Goal: Task Accomplishment & Management: Complete application form

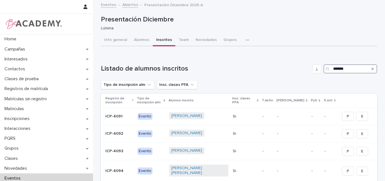
type input "********"
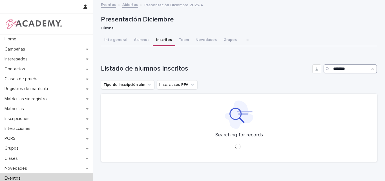
click at [346, 67] on input "********" at bounding box center [350, 68] width 54 height 9
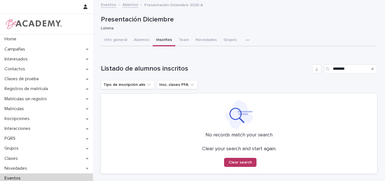
click at [223, 39] on button "Grupos" at bounding box center [230, 40] width 20 height 12
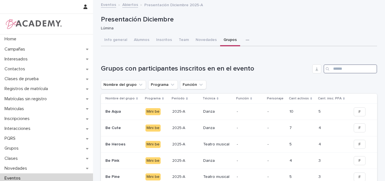
click at [344, 69] on input "Search" at bounding box center [350, 68] width 54 height 9
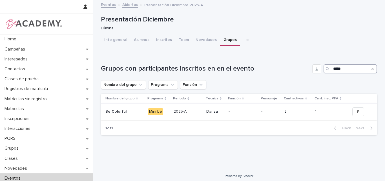
type input "*****"
click at [127, 110] on p at bounding box center [124, 111] width 38 height 5
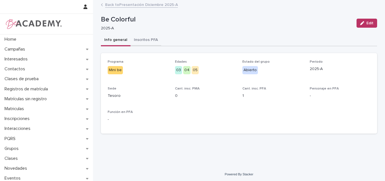
click at [145, 38] on button "Inscritos PFA" at bounding box center [145, 40] width 31 height 12
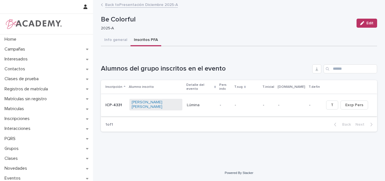
click at [157, 100] on link "[PERSON_NAME] [PERSON_NAME]" at bounding box center [156, 105] width 48 height 10
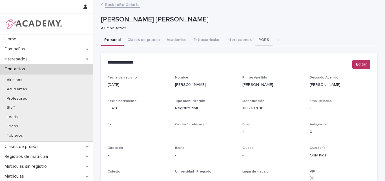
click at [257, 38] on button "PQRS" at bounding box center [263, 40] width 17 height 12
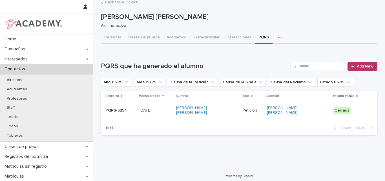
scroll to position [3, 0]
click at [109, 35] on button "Personal" at bounding box center [112, 37] width 23 height 12
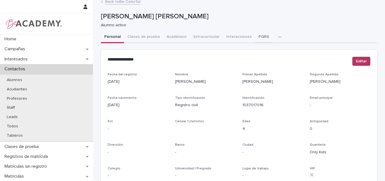
click at [258, 34] on button "PQRS" at bounding box center [263, 37] width 17 height 12
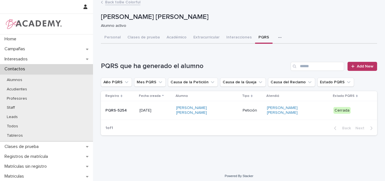
scroll to position [3, 0]
click at [127, 107] on p "PQRS-5254" at bounding box center [120, 109] width 30 height 5
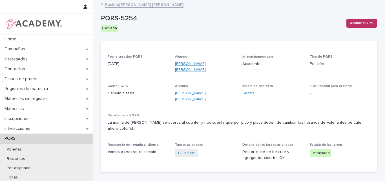
click at [196, 61] on link "[PERSON_NAME] [PERSON_NAME]" at bounding box center [205, 67] width 61 height 12
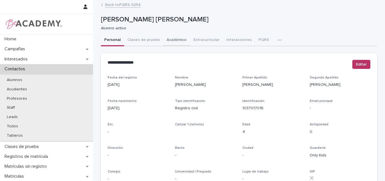
click at [170, 40] on button "Académico" at bounding box center [176, 40] width 27 height 12
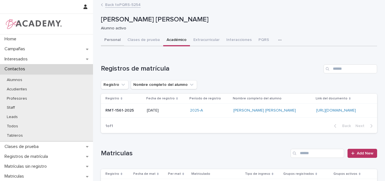
click at [105, 37] on button "Personal" at bounding box center [112, 40] width 23 height 12
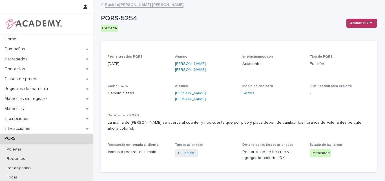
click at [124, 5] on link "Back to [PERSON_NAME] [PERSON_NAME]" at bounding box center [144, 4] width 78 height 6
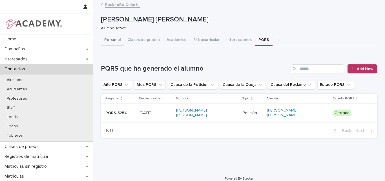
click at [114, 39] on button "Personal" at bounding box center [112, 40] width 23 height 12
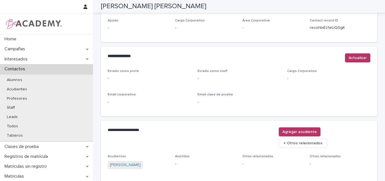
scroll to position [239, 0]
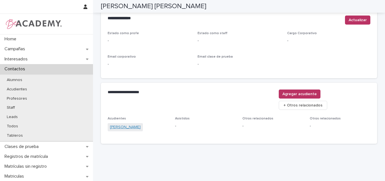
click at [123, 124] on link "[PERSON_NAME]" at bounding box center [125, 127] width 31 height 6
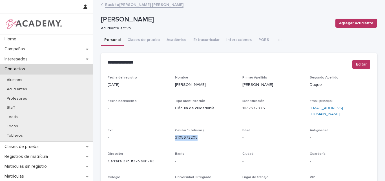
drag, startPoint x: 196, startPoint y: 132, endPoint x: 172, endPoint y: 137, distance: 25.0
click at [172, 137] on div "Fecha del registro [DATE] Nombre [PERSON_NAME] Apellido [PERSON_NAME] [PERSON_N…" at bounding box center [239, 158] width 263 height 166
copy link "3105672205"
click at [133, 4] on link "Back to [PERSON_NAME] [PERSON_NAME]" at bounding box center [144, 4] width 78 height 6
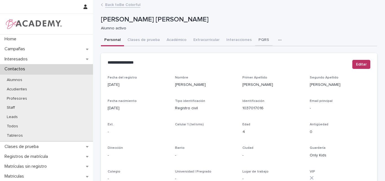
click at [255, 39] on button "PQRS" at bounding box center [263, 40] width 17 height 12
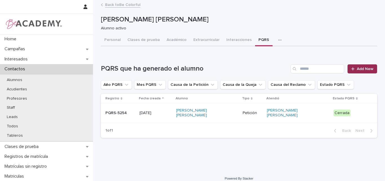
click at [366, 67] on span "Add New" at bounding box center [365, 69] width 17 height 4
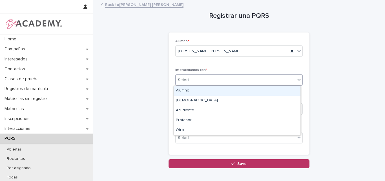
click at [253, 77] on div "Select..." at bounding box center [235, 79] width 120 height 9
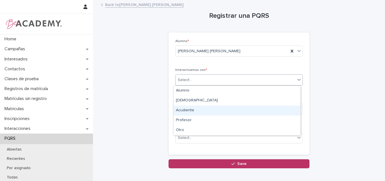
click at [201, 109] on div "Acudiente" at bounding box center [237, 110] width 127 height 10
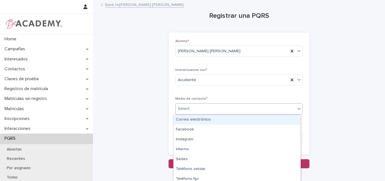
click at [203, 110] on div "Select..." at bounding box center [235, 108] width 120 height 9
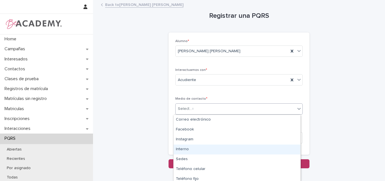
type input "**"
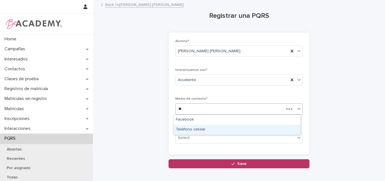
click at [196, 130] on div "Teléfono celular" at bounding box center [237, 130] width 127 height 10
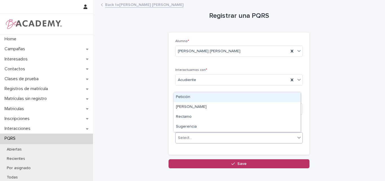
click at [209, 139] on div "Select..." at bounding box center [235, 137] width 120 height 9
click at [205, 98] on div "Petición" at bounding box center [237, 97] width 127 height 10
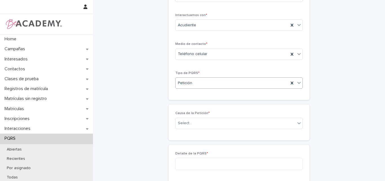
scroll to position [56, 0]
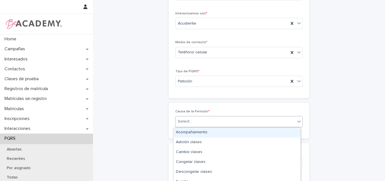
click at [202, 116] on div "Select..." at bounding box center [238, 121] width 127 height 11
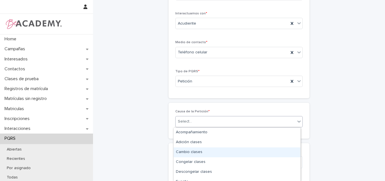
click at [194, 151] on div "Cambio clases" at bounding box center [237, 152] width 127 height 10
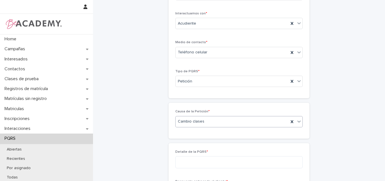
scroll to position [85, 0]
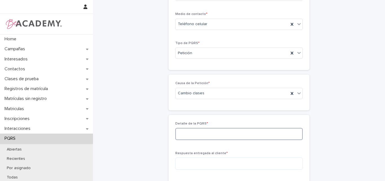
click at [201, 134] on textarea at bounding box center [238, 134] width 127 height 12
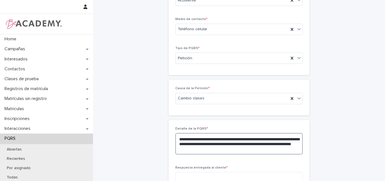
click at [237, 150] on textarea "**********" at bounding box center [238, 143] width 127 height 21
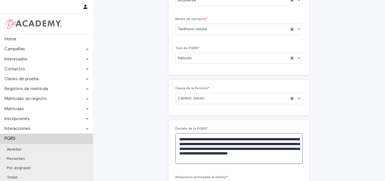
click at [257, 154] on textarea "**********" at bounding box center [238, 148] width 127 height 31
click at [252, 160] on textarea "**********" at bounding box center [238, 148] width 127 height 31
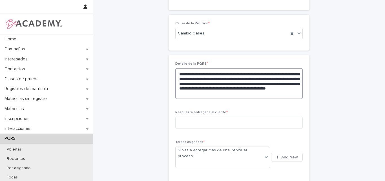
scroll to position [164, 0]
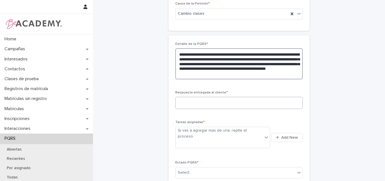
type textarea "**********"
click at [218, 99] on textarea at bounding box center [238, 103] width 127 height 12
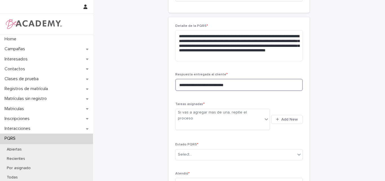
scroll to position [192, 0]
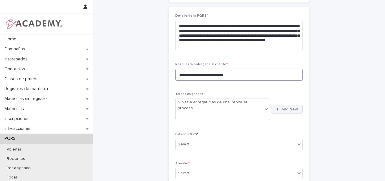
type textarea "**********"
click at [285, 107] on span "Add New" at bounding box center [289, 109] width 17 height 4
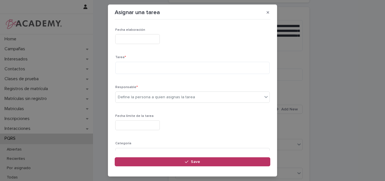
click at [155, 38] on input "text" at bounding box center [137, 39] width 45 height 10
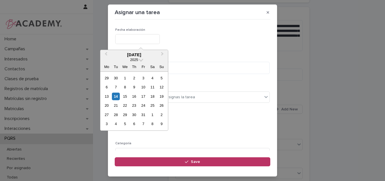
type input "**********"
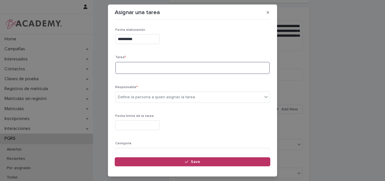
click at [151, 71] on textarea at bounding box center [192, 68] width 154 height 12
type textarea "*"
type textarea "**********"
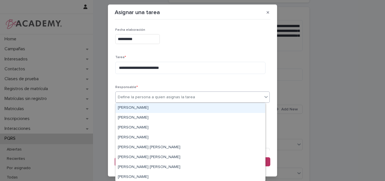
click at [184, 96] on div "Define la persona a quien asignas la tarea" at bounding box center [156, 97] width 77 height 6
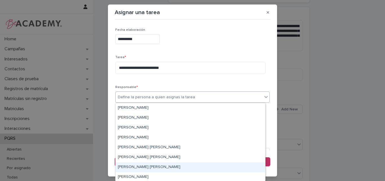
click at [132, 166] on div "[PERSON_NAME] [PERSON_NAME]" at bounding box center [190, 167] width 150 height 10
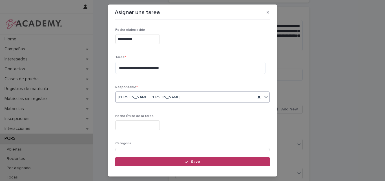
click at [136, 123] on input "text" at bounding box center [137, 125] width 45 height 10
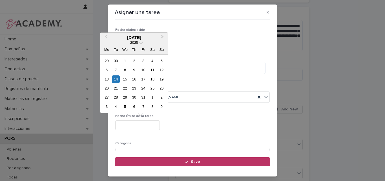
type input "**********"
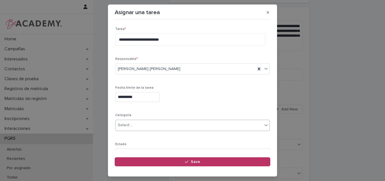
scroll to position [55, 0]
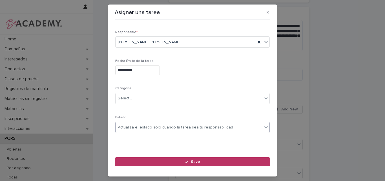
click at [161, 127] on div "Actualiza el estado solo cuando la tarea sea tu responsabilidad" at bounding box center [175, 127] width 115 height 6
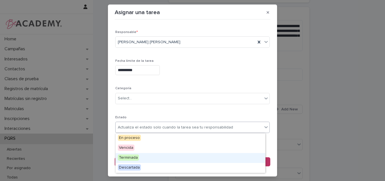
click at [126, 157] on span "Terminada" at bounding box center [128, 157] width 21 height 6
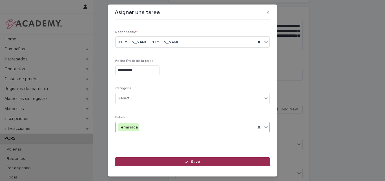
click at [174, 161] on button "Save" at bounding box center [192, 161] width 155 height 9
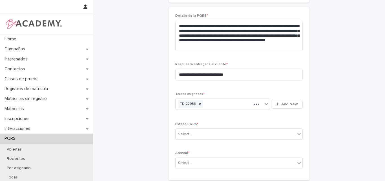
scroll to position [192, 0]
click at [283, 103] on span "Add New" at bounding box center [289, 104] width 17 height 4
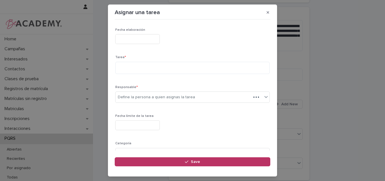
click at [131, 38] on input "text" at bounding box center [137, 39] width 45 height 10
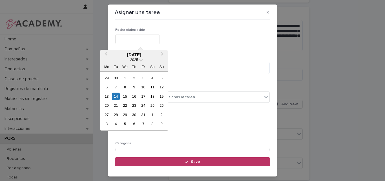
type input "**********"
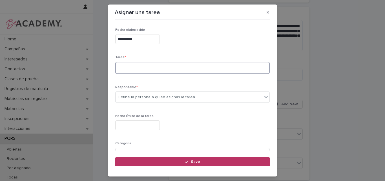
click at [142, 71] on textarea at bounding box center [192, 68] width 154 height 12
click at [164, 68] on textarea "**********" at bounding box center [190, 68] width 150 height 12
click at [189, 69] on textarea "**********" at bounding box center [190, 68] width 150 height 12
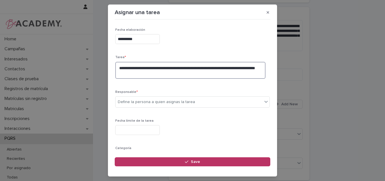
click at [249, 68] on textarea "**********" at bounding box center [190, 70] width 150 height 17
type textarea "**********"
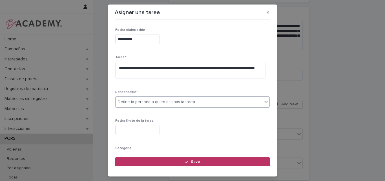
click at [148, 101] on div "Define la persona a quien asignas la tarea" at bounding box center [156, 102] width 77 height 6
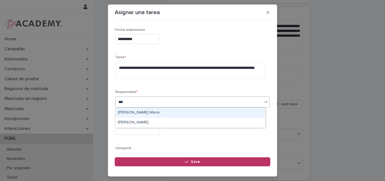
type input "****"
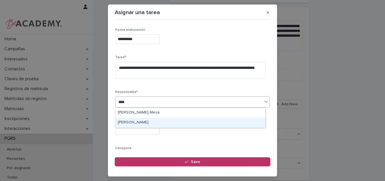
click at [141, 124] on div "[PERSON_NAME]" at bounding box center [190, 122] width 150 height 10
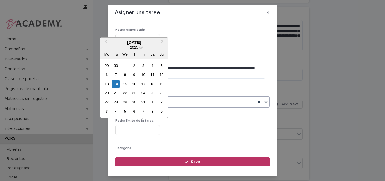
click at [141, 127] on input "text" at bounding box center [137, 130] width 45 height 10
click at [126, 83] on div "15" at bounding box center [125, 84] width 8 height 8
type input "**********"
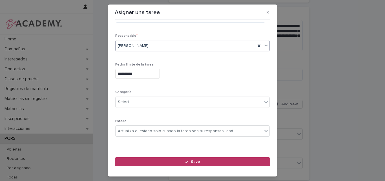
scroll to position [56, 0]
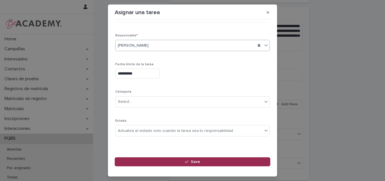
click at [190, 162] on div "button" at bounding box center [188, 161] width 6 height 4
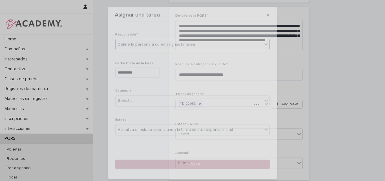
scroll to position [0, 0]
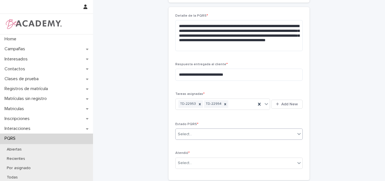
click at [237, 133] on div "Select..." at bounding box center [235, 133] width 120 height 9
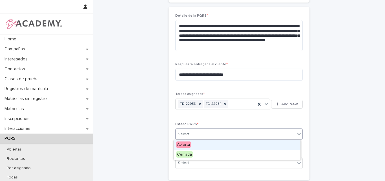
click at [202, 144] on div "Abierta" at bounding box center [237, 145] width 127 height 10
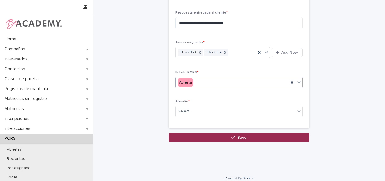
scroll to position [248, 0]
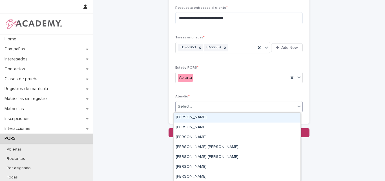
click at [203, 107] on div "Select..." at bounding box center [235, 106] width 120 height 9
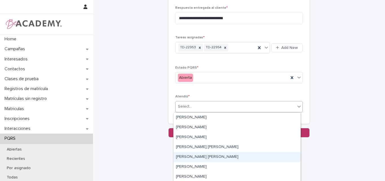
click at [185, 155] on div "[PERSON_NAME] [PERSON_NAME]" at bounding box center [237, 157] width 127 height 10
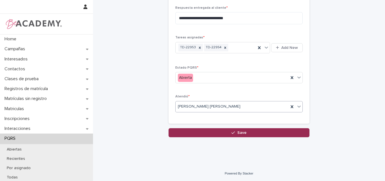
click at [241, 132] on span "Save" at bounding box center [241, 132] width 9 height 4
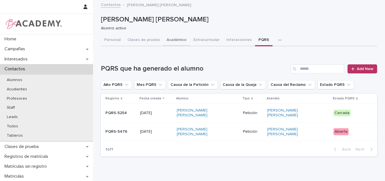
click at [171, 38] on button "Académico" at bounding box center [176, 40] width 27 height 12
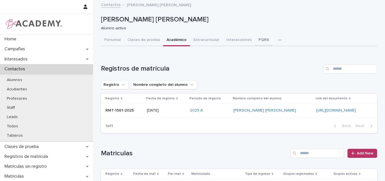
click at [258, 37] on button "PQRS" at bounding box center [263, 40] width 17 height 12
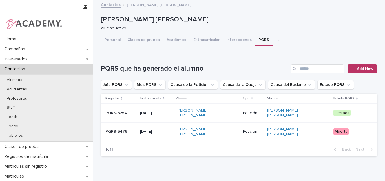
click at [127, 130] on div "PQRS-5476" at bounding box center [120, 131] width 30 height 9
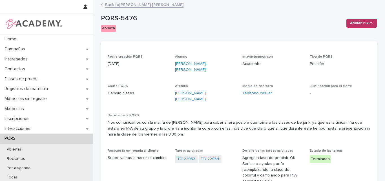
click at [136, 5] on link "Back to [PERSON_NAME] [PERSON_NAME]" at bounding box center [144, 4] width 78 height 6
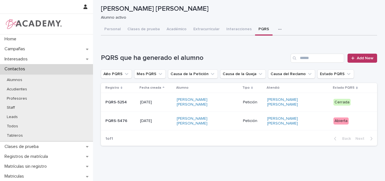
scroll to position [19, 0]
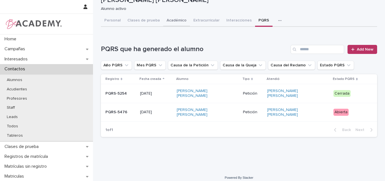
click at [170, 18] on div "Personal Clases de prueba Académico Extracurricular Interacciones PQRS Tareas C…" at bounding box center [239, 78] width 276 height 126
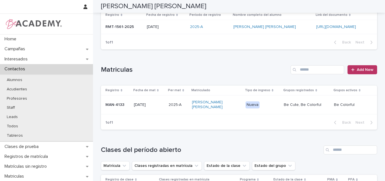
scroll to position [82, 0]
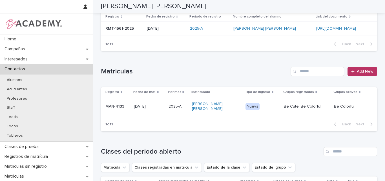
click at [117, 106] on p "MAN-4133" at bounding box center [117, 106] width 24 height 5
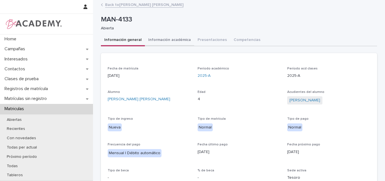
click at [166, 37] on button "Información académica" at bounding box center [169, 40] width 49 height 12
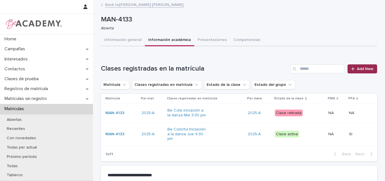
click at [364, 70] on span "Add New" at bounding box center [365, 69] width 17 height 4
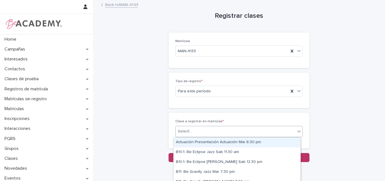
click at [206, 132] on div "Select..." at bounding box center [235, 130] width 120 height 9
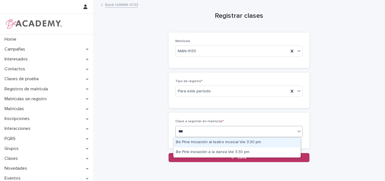
type input "****"
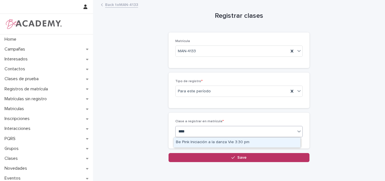
click at [236, 143] on div "Be Pink Iniciación a la danza Vie 3:30 pm" at bounding box center [237, 142] width 127 height 10
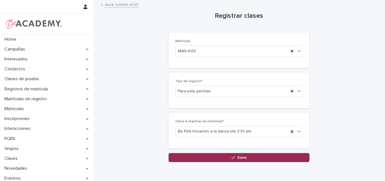
click at [234, 157] on div "button" at bounding box center [234, 157] width 6 height 4
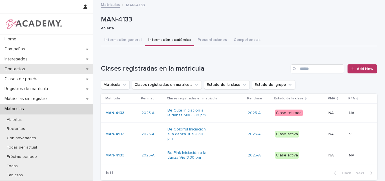
click at [28, 67] on p "Contactos" at bounding box center [15, 68] width 27 height 5
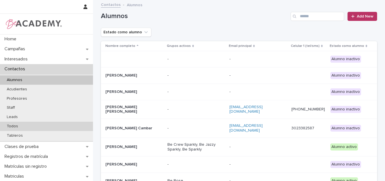
click at [21, 129] on div "Todos" at bounding box center [46, 125] width 93 height 9
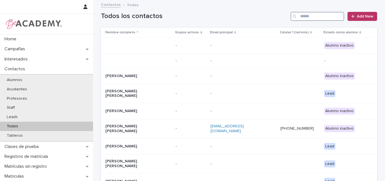
click at [312, 15] on input "Search" at bounding box center [317, 16] width 54 height 9
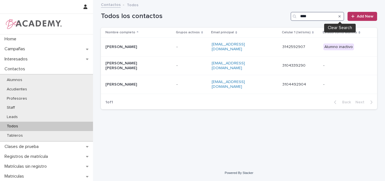
type input "****"
click at [340, 15] on icon "Search" at bounding box center [339, 16] width 2 height 3
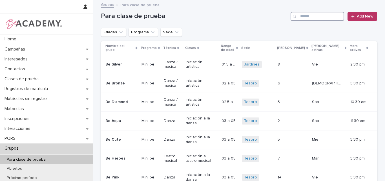
click at [316, 19] on input "Search" at bounding box center [317, 16] width 54 height 9
click at [317, 17] on input "Search" at bounding box center [317, 16] width 54 height 9
click at [317, 14] on input "Search" at bounding box center [317, 16] width 54 height 9
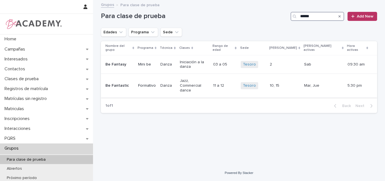
type input "******"
click at [117, 83] on p "Be Fantastic" at bounding box center [119, 85] width 28 height 5
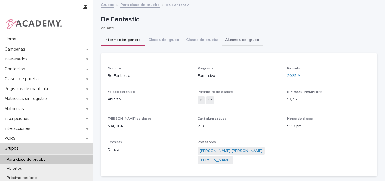
click at [225, 41] on button "Alumnos del grupo" at bounding box center [242, 40] width 41 height 12
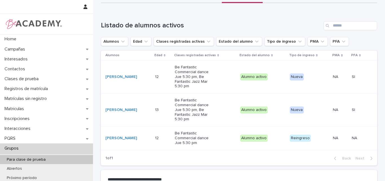
scroll to position [56, 0]
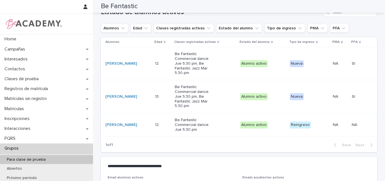
click at [43, 157] on p "Para clase de prueba" at bounding box center [26, 159] width 48 height 5
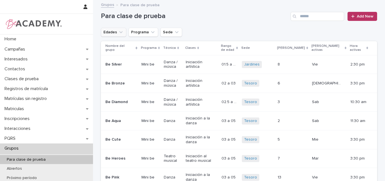
click at [118, 31] on icon "Edades" at bounding box center [121, 32] width 6 height 6
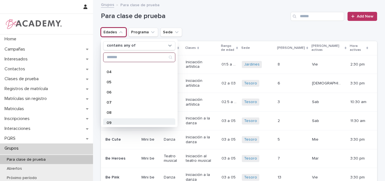
scroll to position [85, 0]
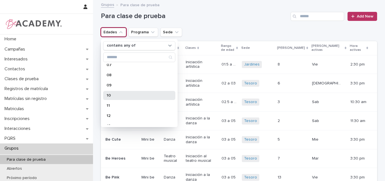
click at [118, 92] on div "10" at bounding box center [139, 95] width 72 height 9
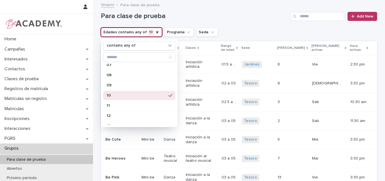
click at [215, 10] on div "Para clase de prueba Add New" at bounding box center [239, 14] width 276 height 27
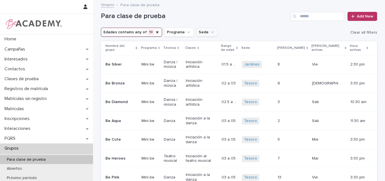
click at [210, 31] on icon "Sede" at bounding box center [213, 32] width 6 height 6
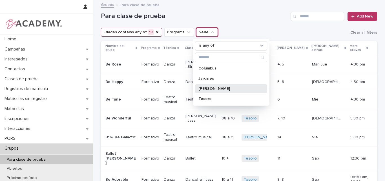
click at [207, 89] on p "Rosales" at bounding box center [228, 88] width 60 height 4
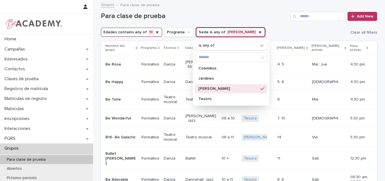
click at [267, 23] on div "Para clase de prueba Add New" at bounding box center [239, 14] width 276 height 27
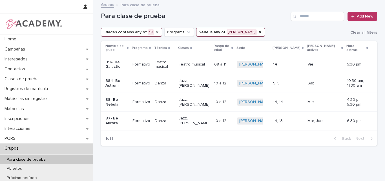
click at [156, 31] on icon "Edades" at bounding box center [157, 32] width 2 height 2
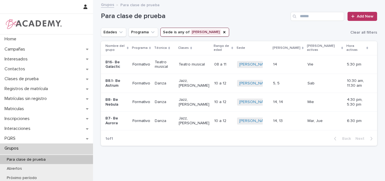
click at [118, 31] on icon "Edades" at bounding box center [121, 32] width 6 height 6
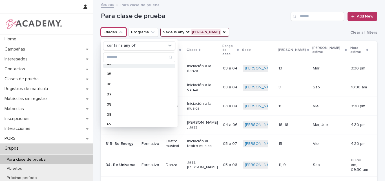
scroll to position [56, 0]
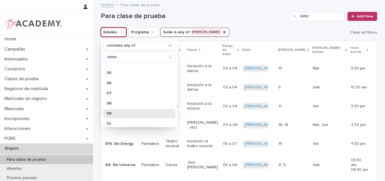
drag, startPoint x: 114, startPoint y: 112, endPoint x: 140, endPoint y: 84, distance: 38.4
click at [113, 112] on p "09" at bounding box center [136, 113] width 60 height 4
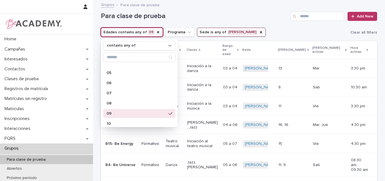
click at [215, 14] on h1 "Para clase de prueba" at bounding box center [194, 16] width 187 height 8
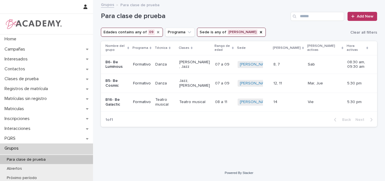
click at [156, 32] on icon "Edades" at bounding box center [158, 32] width 5 height 5
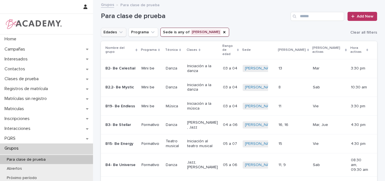
click at [119, 32] on icon "Edades" at bounding box center [120, 32] width 3 height 2
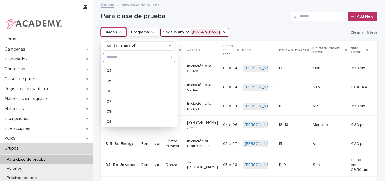
scroll to position [56, 0]
click at [112, 120] on div "10" at bounding box center [139, 123] width 72 height 9
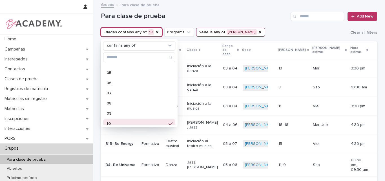
click at [253, 19] on h1 "Para clase de prueba" at bounding box center [194, 16] width 187 height 8
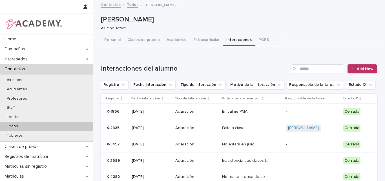
click at [12, 124] on p "Todos" at bounding box center [12, 126] width 20 height 5
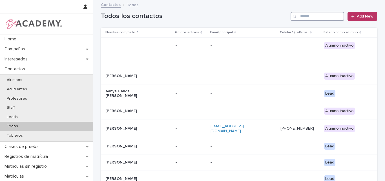
click at [326, 15] on input "Search" at bounding box center [317, 16] width 54 height 9
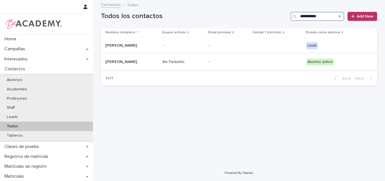
type input "**********"
click at [132, 60] on p "Valeria Ortiz Hurtado" at bounding box center [131, 61] width 53 height 5
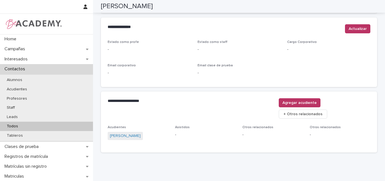
scroll to position [239, 0]
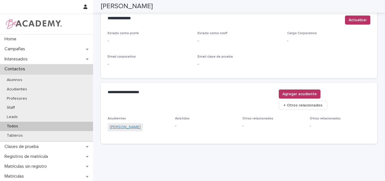
click at [128, 124] on link "Johana Hurtado Gomez" at bounding box center [125, 127] width 31 height 6
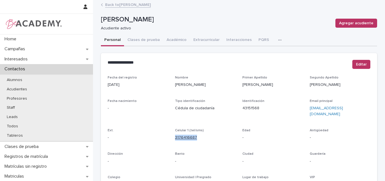
drag, startPoint x: 200, startPoint y: 132, endPoint x: 173, endPoint y: 133, distance: 26.8
click at [175, 134] on p "3176416687" at bounding box center [205, 137] width 61 height 6
copy link "3176416687"
click at [195, 19] on p "Johana Hurtado Gomez" at bounding box center [216, 19] width 230 height 8
click at [129, 5] on link "Back to Valeria Ortiz Hurtado" at bounding box center [128, 4] width 46 height 6
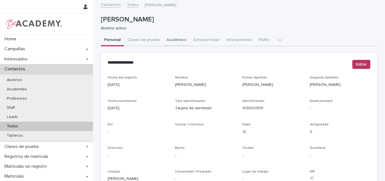
click at [165, 38] on button "Académico" at bounding box center [176, 40] width 27 height 12
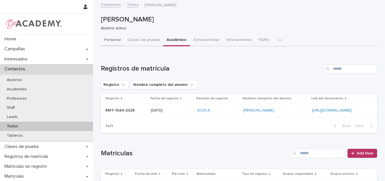
click at [111, 37] on button "Personal" at bounding box center [112, 40] width 23 height 12
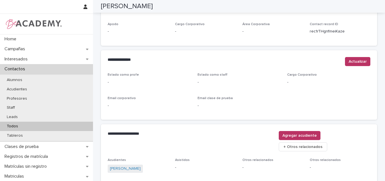
scroll to position [239, 0]
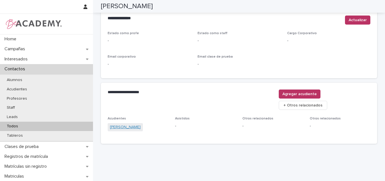
click at [132, 124] on link "Johana Hurtado Gomez" at bounding box center [125, 127] width 31 height 6
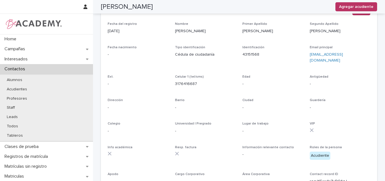
scroll to position [41, 0]
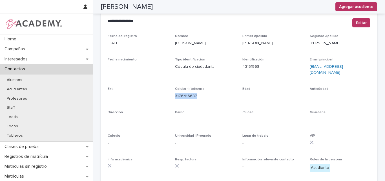
drag, startPoint x: 195, startPoint y: 93, endPoint x: 172, endPoint y: 95, distance: 23.5
click at [172, 95] on div "Fecha del registro 01/04/2025 Nombre Johana Primer Apellido Hurtado Segundo Ape…" at bounding box center [239, 117] width 263 height 166
copy link "3176416687"
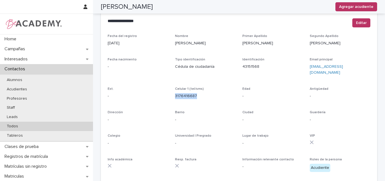
click at [18, 125] on p "Todos" at bounding box center [12, 126] width 20 height 5
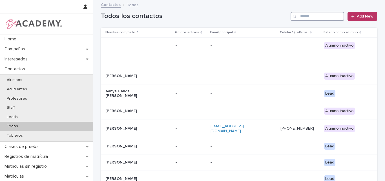
click at [315, 16] on input "Search" at bounding box center [317, 16] width 54 height 9
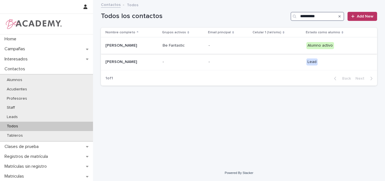
type input "**********"
click at [119, 43] on p "Matilde Velez Ordoñez" at bounding box center [131, 45] width 53 height 5
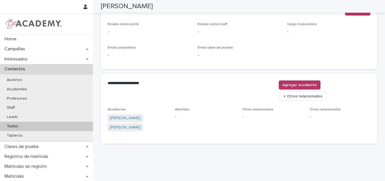
scroll to position [248, 0]
click at [135, 124] on link "Maria Claudia Ordoñez Ceballos" at bounding box center [125, 127] width 31 height 6
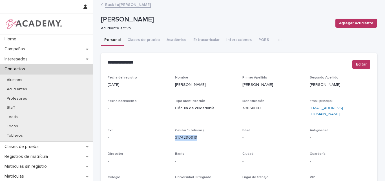
drag, startPoint x: 203, startPoint y: 133, endPoint x: 173, endPoint y: 136, distance: 29.7
click at [175, 136] on div "Celular 1 (tel/sms) 3174290919" at bounding box center [205, 136] width 61 height 17
copy link "3174290919"
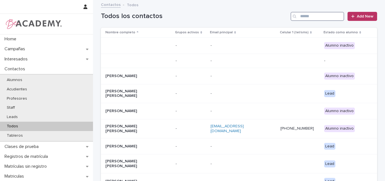
click at [321, 14] on input "Search" at bounding box center [317, 16] width 54 height 9
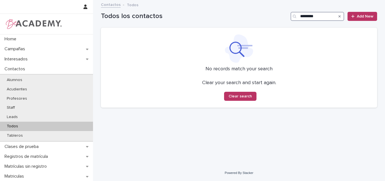
type input "*********"
click at [340, 16] on icon "Search" at bounding box center [339, 16] width 2 height 2
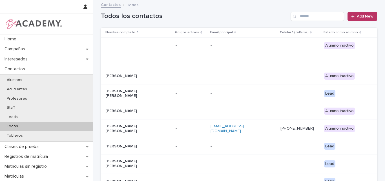
click at [145, 61] on p at bounding box center [133, 60] width 56 height 5
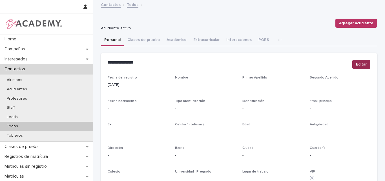
click at [357, 65] on span "Editar" at bounding box center [361, 64] width 11 height 6
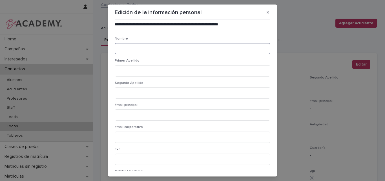
click at [214, 45] on input at bounding box center [192, 48] width 155 height 11
type input "**********"
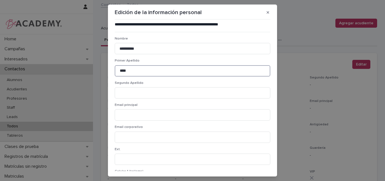
type input "****"
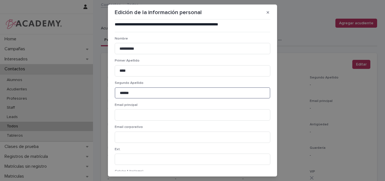
type input "******"
paste input "**********"
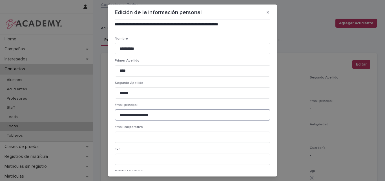
type input "**********"
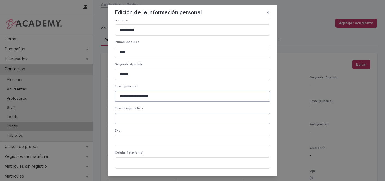
scroll to position [28, 0]
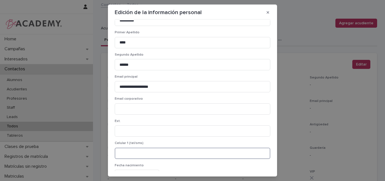
click at [143, 154] on input at bounding box center [192, 152] width 155 height 11
paste input "**********"
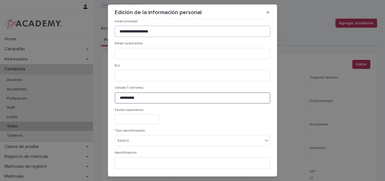
scroll to position [113, 0]
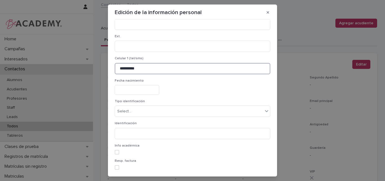
type input "**********"
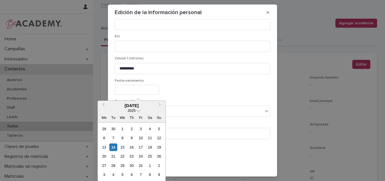
click at [148, 93] on input "text" at bounding box center [137, 90] width 45 height 10
type input "**********"
click at [203, 93] on div "**********" at bounding box center [192, 90] width 155 height 10
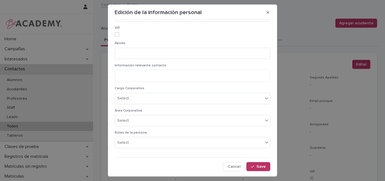
scroll to position [12, 0]
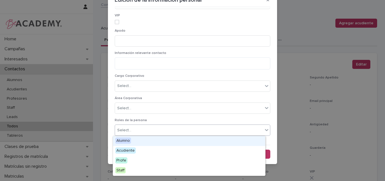
click at [133, 128] on div "Select..." at bounding box center [189, 129] width 148 height 9
click at [126, 140] on span "Alumno" at bounding box center [123, 140] width 16 height 6
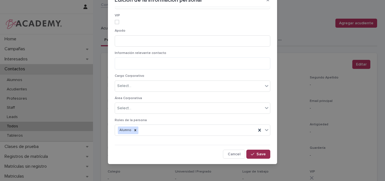
click at [251, 156] on icon "button" at bounding box center [252, 154] width 3 height 4
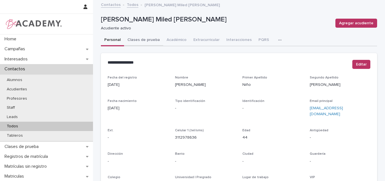
click at [131, 39] on button "Clases de prueba" at bounding box center [143, 40] width 39 height 12
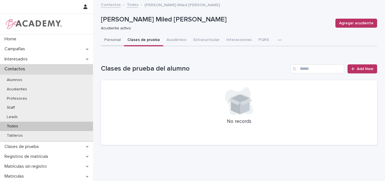
click at [103, 40] on button "Personal" at bounding box center [112, 40] width 23 height 12
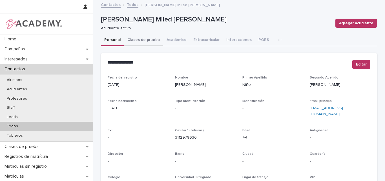
click at [146, 40] on button "Clases de prueba" at bounding box center [143, 40] width 39 height 12
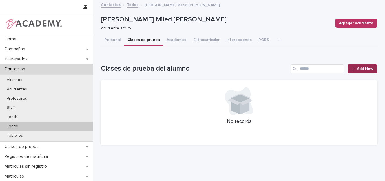
click at [363, 69] on span "Add New" at bounding box center [365, 69] width 17 height 4
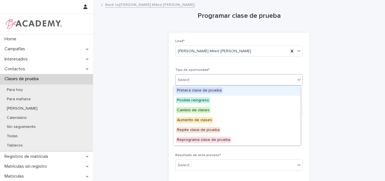
click at [220, 80] on div "Select..." at bounding box center [235, 79] width 120 height 9
click at [217, 91] on span "Primera clase de prueba" at bounding box center [199, 90] width 47 height 6
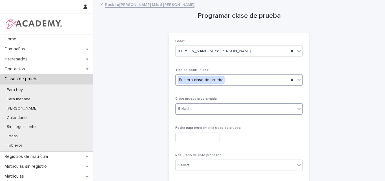
click at [210, 111] on div "Select..." at bounding box center [235, 108] width 120 height 9
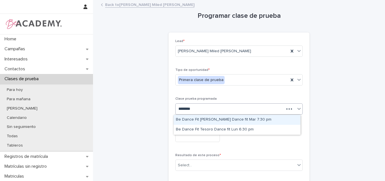
type input "*********"
drag, startPoint x: 214, startPoint y: 119, endPoint x: 228, endPoint y: 127, distance: 16.5
click at [214, 119] on div "Be Dance Fit Rosales Dance fit Mar 7:30 pm" at bounding box center [237, 120] width 127 height 10
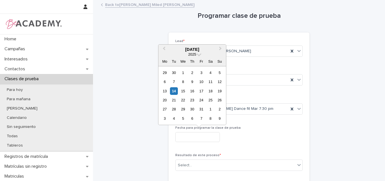
click at [209, 136] on input "text" at bounding box center [197, 137] width 45 height 10
type input "**********"
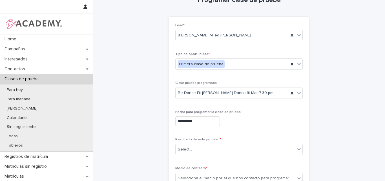
scroll to position [28, 0]
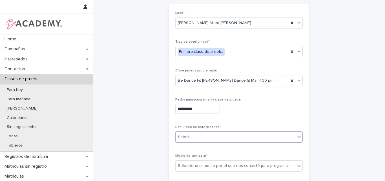
click at [232, 137] on div "Select..." at bounding box center [235, 136] width 120 height 9
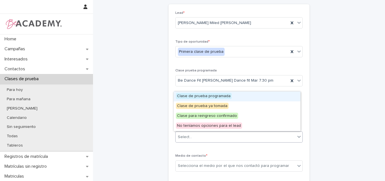
click at [206, 95] on span "Clase de prueba programada" at bounding box center [204, 96] width 56 height 6
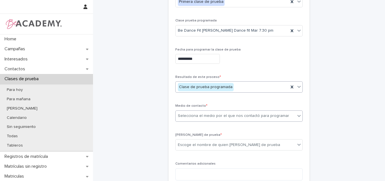
scroll to position [85, 0]
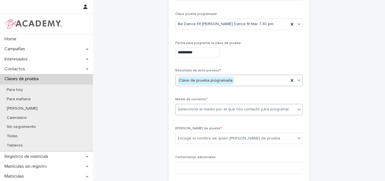
click at [222, 108] on div "Selecciona el medio por el que nos contactó para programar" at bounding box center [233, 109] width 111 height 6
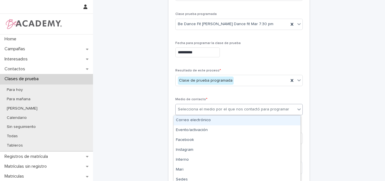
scroll to position [113, 0]
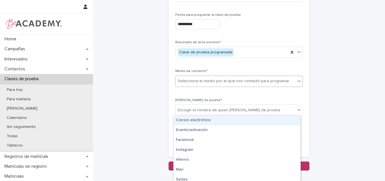
type input "*"
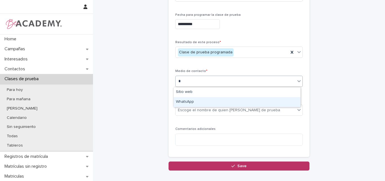
click at [193, 101] on div "WhatsApp" at bounding box center [237, 102] width 127 height 10
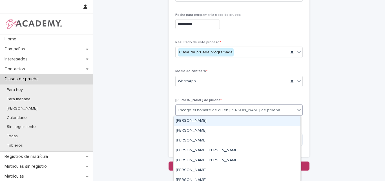
click at [213, 112] on div "Escoge el nombre de quien toma la clase de prueba" at bounding box center [229, 110] width 102 height 6
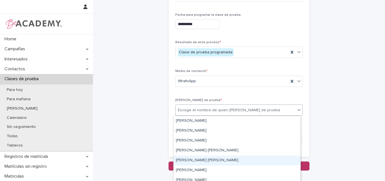
click at [194, 163] on div "[PERSON_NAME] [PERSON_NAME]" at bounding box center [237, 160] width 127 height 10
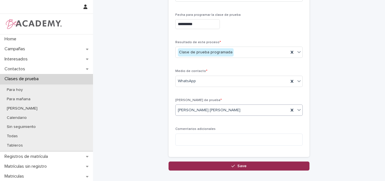
click at [221, 165] on button "Save" at bounding box center [238, 165] width 141 height 9
